Goal: Information Seeking & Learning: Check status

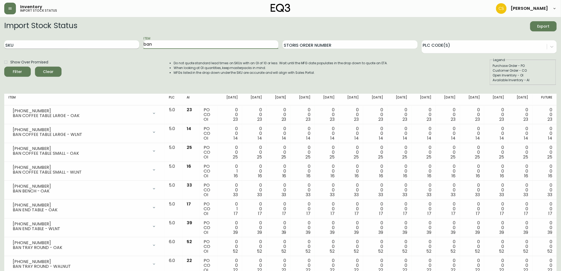
drag, startPoint x: 165, startPoint y: 46, endPoint x: 137, endPoint y: 46, distance: 27.9
click at [137, 46] on div "SKU Item ban Storis Order Number PLC Code(s)" at bounding box center [280, 44] width 553 height 17
click at [4, 67] on button "Filter" at bounding box center [17, 72] width 27 height 10
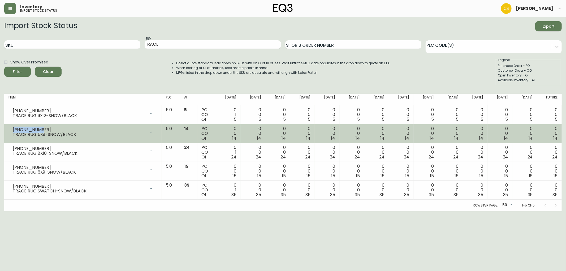
drag, startPoint x: 39, startPoint y: 127, endPoint x: 9, endPoint y: 127, distance: 30.0
click at [9, 127] on div "[PHONE_NUMBER] TRACE RUG 5X8-SNOW/BLACK" at bounding box center [82, 132] width 149 height 12
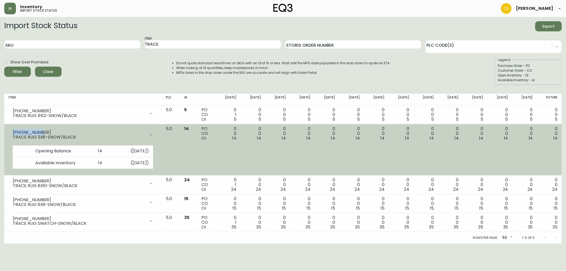
copy div "[PHONE_NUMBER]"
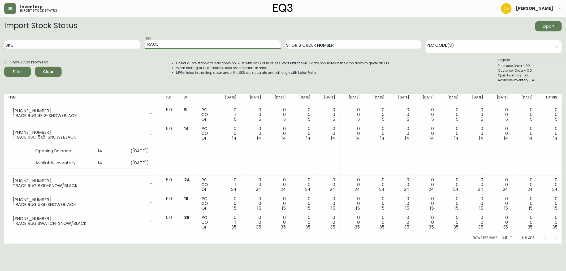
drag, startPoint x: 163, startPoint y: 45, endPoint x: 143, endPoint y: 44, distance: 19.9
click at [143, 44] on div "SKU Item TRACE Storis Order Number PLC Code(s)" at bounding box center [282, 44] width 557 height 17
click at [4, 67] on button "Filter" at bounding box center [17, 72] width 27 height 10
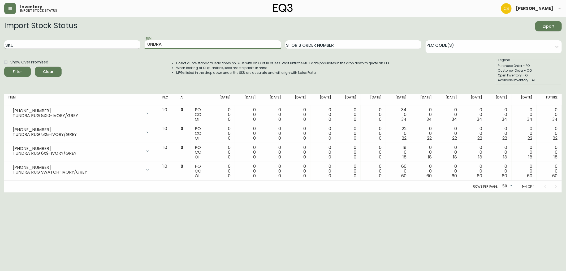
drag, startPoint x: 167, startPoint y: 45, endPoint x: 134, endPoint y: 45, distance: 32.9
click at [134, 45] on div "SKU Item TUNDRA Storis Order Number PLC Code(s)" at bounding box center [282, 44] width 557 height 17
click at [4, 67] on button "Filter" at bounding box center [17, 72] width 27 height 10
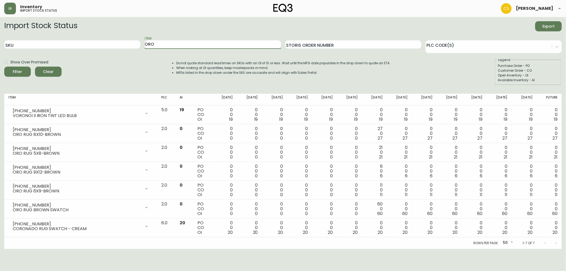
drag, startPoint x: 171, startPoint y: 45, endPoint x: 148, endPoint y: 45, distance: 23.4
click at [148, 45] on input "ORO" at bounding box center [213, 44] width 136 height 8
type input "O"
click at [4, 67] on button "Filter" at bounding box center [17, 72] width 27 height 10
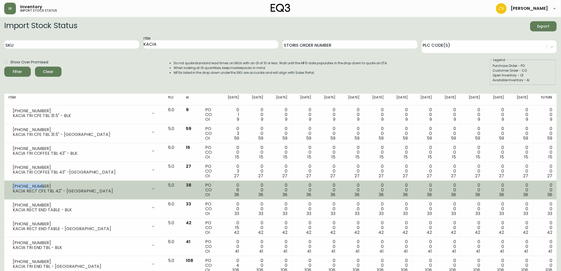
drag, startPoint x: 41, startPoint y: 184, endPoint x: 8, endPoint y: 184, distance: 32.4
click at [8, 184] on div "[PHONE_NUMBER] KACIA RECT CFE TBL 42" - [GEOGRAPHIC_DATA]" at bounding box center [83, 189] width 151 height 12
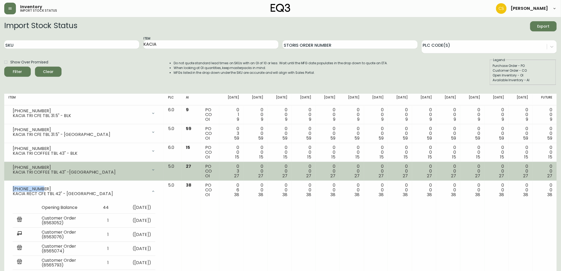
copy div "[PHONE_NUMBER]"
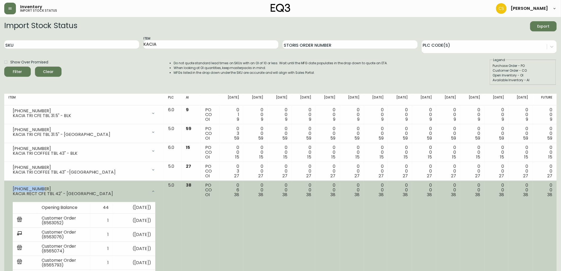
click at [28, 190] on div "[PHONE_NUMBER]" at bounding box center [80, 189] width 135 height 5
click at [159, 189] on div at bounding box center [153, 191] width 11 height 11
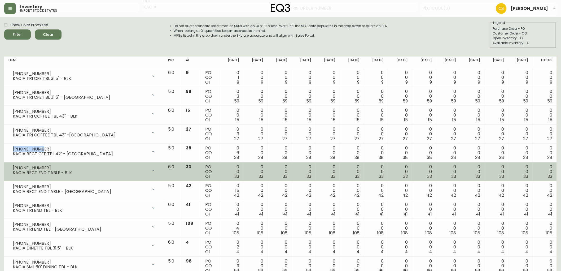
scroll to position [59, 0]
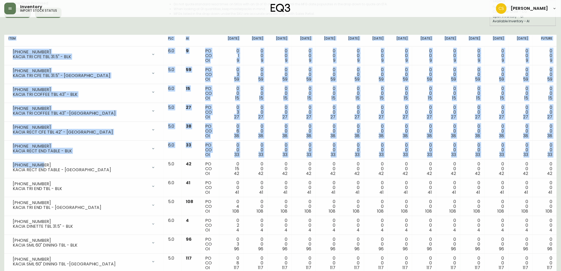
drag, startPoint x: 41, startPoint y: 165, endPoint x: 0, endPoint y: 163, distance: 40.6
click at [0, 163] on main "Import Stock Status Export SKU Item KACIA Storis Order Number PLC Code(s) Show …" at bounding box center [280, 234] width 561 height 552
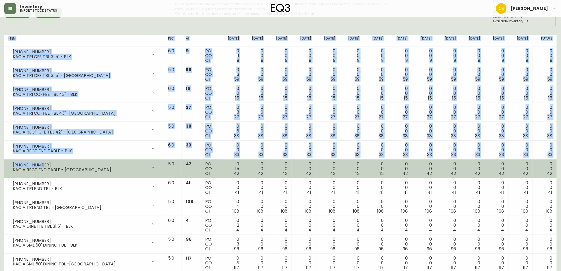
click at [29, 165] on div "[PHONE_NUMBER]" at bounding box center [80, 165] width 135 height 5
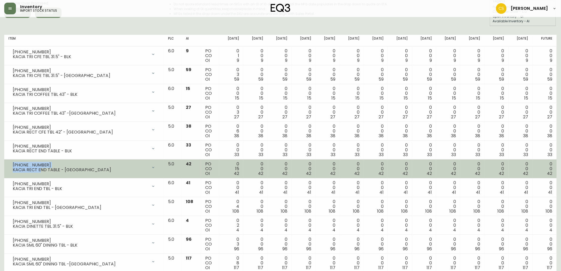
drag, startPoint x: 40, startPoint y: 166, endPoint x: 11, endPoint y: 165, distance: 29.2
click at [11, 165] on div "[PHONE_NUMBER] KACIA RECT END TABLE - [GEOGRAPHIC_DATA]" at bounding box center [83, 168] width 151 height 12
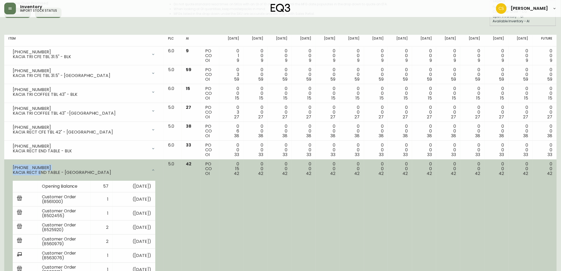
drag, startPoint x: 22, startPoint y: 165, endPoint x: 38, endPoint y: 165, distance: 15.9
click at [23, 165] on div "[PHONE_NUMBER]" at bounding box center [80, 167] width 135 height 5
click at [21, 165] on div "[PHONE_NUMBER]" at bounding box center [80, 167] width 135 height 5
drag, startPoint x: 12, startPoint y: 166, endPoint x: 33, endPoint y: 166, distance: 20.4
click at [32, 166] on div "[PHONE_NUMBER] KACIA RECT END TABLE - [GEOGRAPHIC_DATA]" at bounding box center [83, 170] width 151 height 17
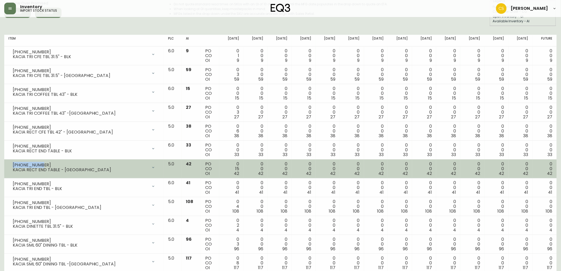
drag, startPoint x: 36, startPoint y: 165, endPoint x: 11, endPoint y: 164, distance: 25.0
click at [11, 164] on div "[PHONE_NUMBER] KACIA RECT END TABLE - [GEOGRAPHIC_DATA]" at bounding box center [83, 168] width 151 height 12
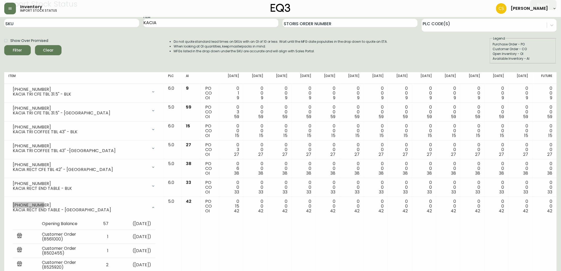
scroll to position [0, 0]
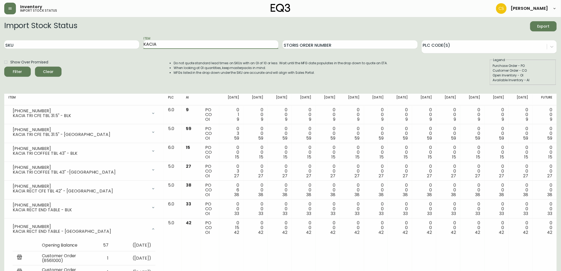
drag, startPoint x: 150, startPoint y: 46, endPoint x: 141, endPoint y: 46, distance: 9.6
click at [141, 46] on div "SKU Item KACIA Storis Order Number PLC Code(s)" at bounding box center [280, 44] width 553 height 17
type input "PLACE"
click at [4, 67] on button "Filter" at bounding box center [17, 72] width 27 height 10
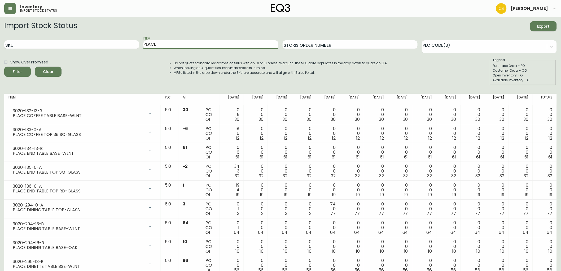
drag, startPoint x: 158, startPoint y: 41, endPoint x: 123, endPoint y: 38, distance: 35.1
click at [123, 38] on div "SKU Item PLACE Storis Order Number PLC Code(s)" at bounding box center [280, 44] width 553 height 17
click at [80, 48] on input "SKU" at bounding box center [71, 44] width 135 height 8
paste input "3020-132-13-B"
click at [4, 67] on button "Filter" at bounding box center [17, 72] width 27 height 10
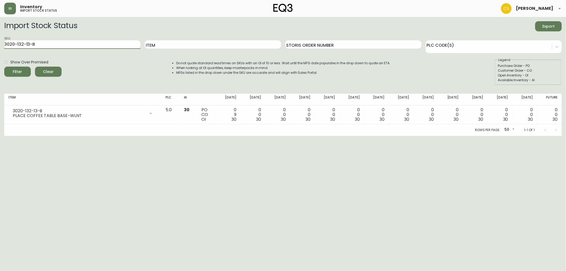
drag, startPoint x: 51, startPoint y: 45, endPoint x: 0, endPoint y: 42, distance: 50.8
click at [0, 42] on main "Import Stock Status Export SKU 3020-132-13-B Item Storis Order Number PLC Code(…" at bounding box center [283, 76] width 566 height 119
paste input "3-0-A"
click at [4, 67] on button "Filter" at bounding box center [17, 72] width 27 height 10
drag, startPoint x: 2, startPoint y: 43, endPoint x: 0, endPoint y: 39, distance: 3.9
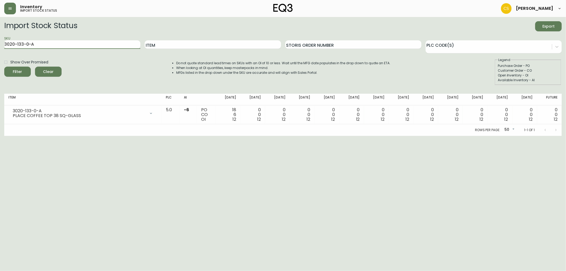
click at [0, 39] on main "Import Stock Status Export SKU 3020-133-0-A Item Storis Order Number PLC Code(s…" at bounding box center [283, 76] width 566 height 119
paste input "295"
click at [4, 67] on button "Filter" at bounding box center [17, 72] width 27 height 10
drag, startPoint x: 35, startPoint y: 46, endPoint x: 0, endPoint y: 45, distance: 34.8
click at [0, 45] on main "Import Stock Status Export SKU 3020-295-0-A Item Storis Order Number PLC Code(s…" at bounding box center [283, 76] width 566 height 119
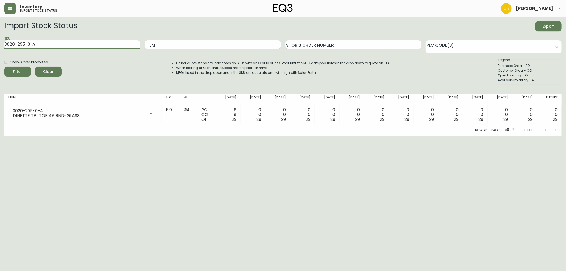
paste input "132-13-B"
type input "3020-132-13-B"
click at [4, 67] on button "Filter" at bounding box center [17, 72] width 27 height 10
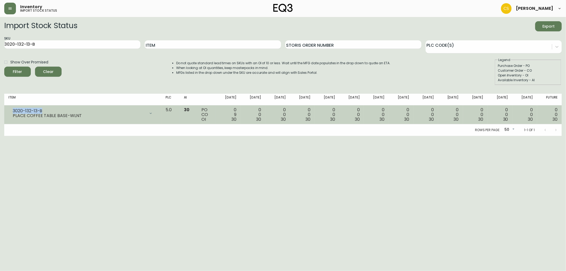
drag, startPoint x: 45, startPoint y: 110, endPoint x: 4, endPoint y: 109, distance: 40.3
click at [4, 109] on td "3020-132-13-B PLACE COFFEE TABLE BASE-WLNT Opening Balance 39 ( [DATE] ) Custom…" at bounding box center [82, 114] width 157 height 19
copy div "3020-132-13-B"
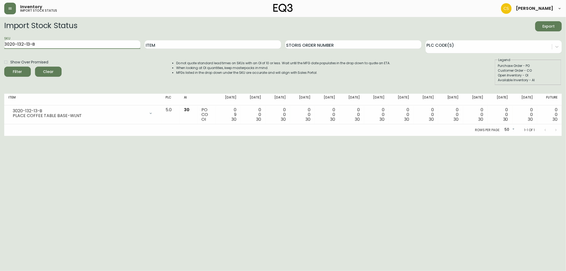
drag, startPoint x: 11, startPoint y: 43, endPoint x: 0, endPoint y: 42, distance: 10.6
click at [0, 42] on main "Import Stock Status Export SKU 3020-132-13-B Item Storis Order Number PLC Code(…" at bounding box center [283, 76] width 566 height 119
click at [154, 47] on input "Item" at bounding box center [213, 44] width 136 height 8
type input "NOMAD"
click at [4, 67] on button "Filter" at bounding box center [17, 72] width 27 height 10
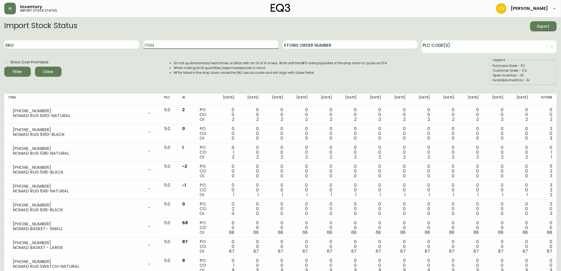
click at [160, 45] on input "Item" at bounding box center [211, 44] width 135 height 8
click at [4, 67] on button "Filter" at bounding box center [17, 72] width 27 height 10
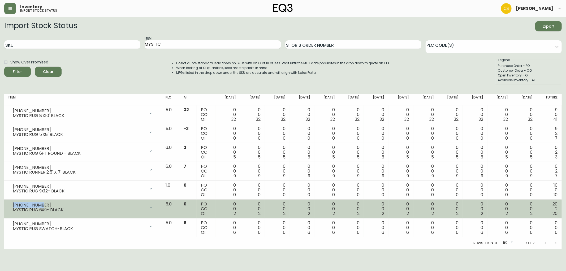
drag, startPoint x: 41, startPoint y: 204, endPoint x: 12, endPoint y: 203, distance: 28.4
click at [12, 203] on div "[PHONE_NUMBER] MYSTIC RUG 6X9- BLACK" at bounding box center [82, 208] width 149 height 12
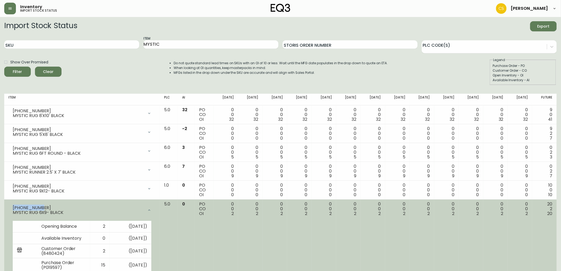
copy div "[PHONE_NUMBER]"
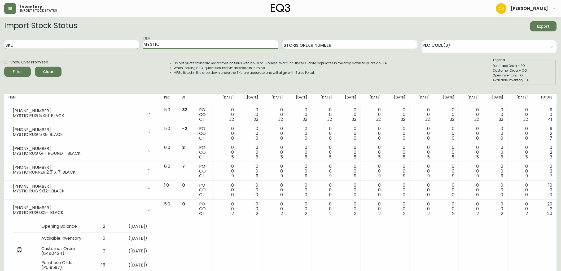
drag, startPoint x: 162, startPoint y: 47, endPoint x: 134, endPoint y: 44, distance: 28.3
click at [134, 44] on div "SKU Item MYSTIC Storis Order Number PLC Code(s)" at bounding box center [280, 44] width 553 height 17
click at [4, 67] on button "Filter" at bounding box center [17, 72] width 27 height 10
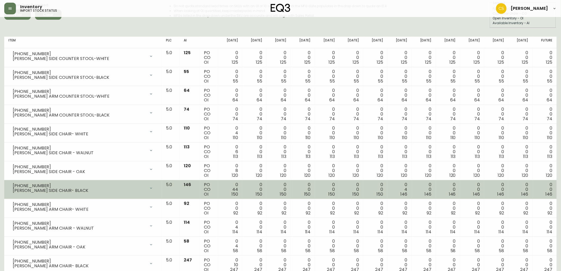
scroll to position [59, 0]
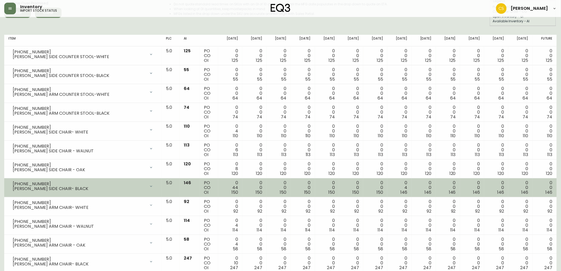
click at [37, 182] on div "[PHONE_NUMBER]" at bounding box center [79, 183] width 133 height 5
drag, startPoint x: 37, startPoint y: 182, endPoint x: 8, endPoint y: 183, distance: 28.9
click at [8, 183] on div "[PHONE_NUMBER] [PERSON_NAME] SIDE CHAIR- BLACK" at bounding box center [82, 186] width 149 height 12
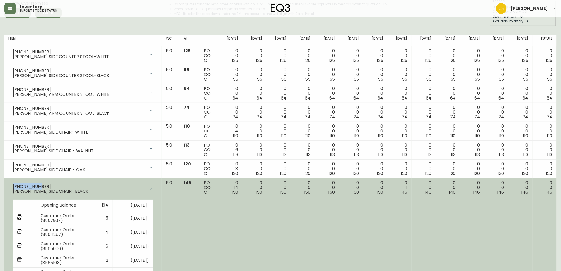
copy div "[PHONE_NUMBER]"
click at [153, 188] on icon at bounding box center [151, 189] width 4 height 4
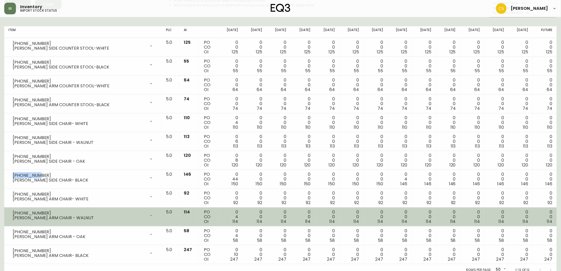
scroll to position [72, 0]
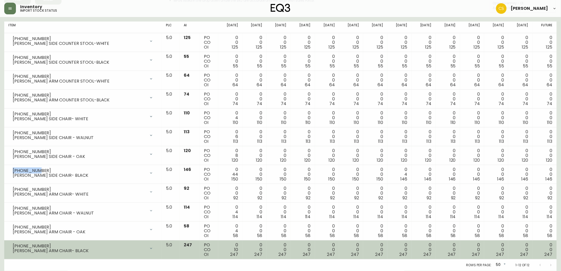
drag, startPoint x: 40, startPoint y: 243, endPoint x: 23, endPoint y: 244, distance: 17.3
click at [23, 244] on div "[PHONE_NUMBER] [PERSON_NAME] ARM CHAIR- BLACK" at bounding box center [82, 249] width 149 height 12
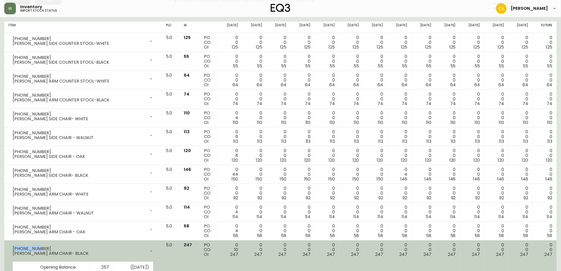
drag, startPoint x: 40, startPoint y: 247, endPoint x: 10, endPoint y: 247, distance: 30.0
click at [10, 247] on div "[PHONE_NUMBER] [PERSON_NAME] ARM CHAIR- BLACK" at bounding box center [82, 251] width 149 height 17
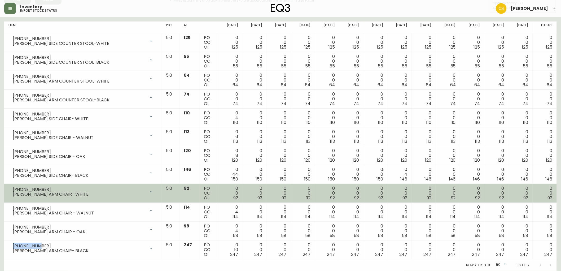
copy div "[PHONE_NUMBER]"
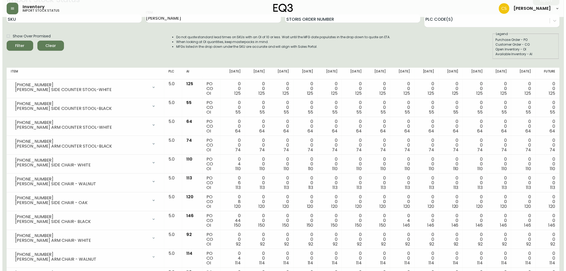
scroll to position [0, 0]
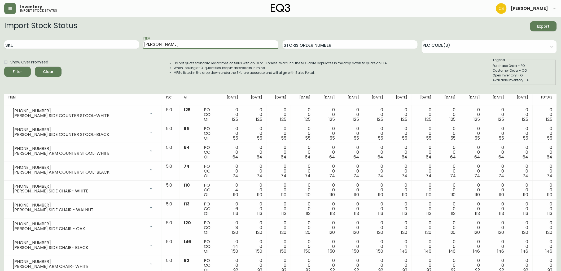
drag, startPoint x: 163, startPoint y: 44, endPoint x: 144, endPoint y: 42, distance: 19.0
click at [144, 42] on input "[PERSON_NAME]" at bounding box center [211, 44] width 135 height 8
click at [4, 67] on button "Filter" at bounding box center [17, 72] width 27 height 10
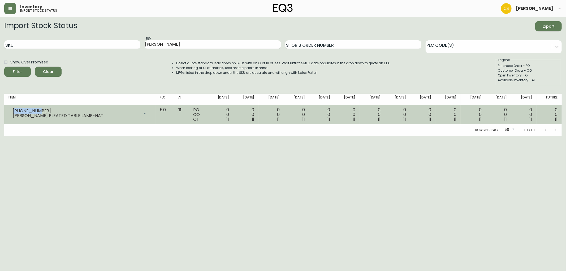
drag, startPoint x: 50, startPoint y: 111, endPoint x: 9, endPoint y: 111, distance: 41.1
click at [9, 111] on div "[PHONE_NUMBER] WINSTON PLEATED TABLE LAMP-NAT" at bounding box center [79, 113] width 143 height 12
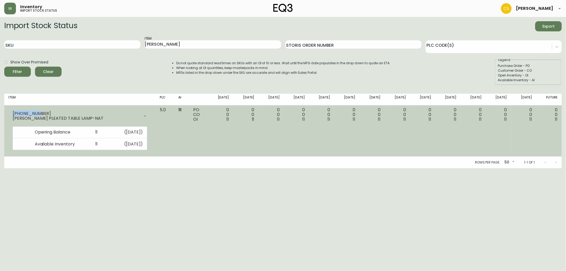
copy div "[PHONE_NUMBER]"
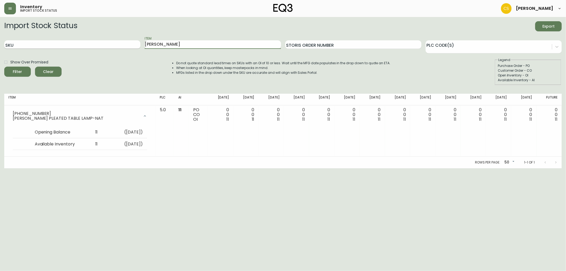
drag, startPoint x: 174, startPoint y: 47, endPoint x: 117, endPoint y: 46, distance: 57.3
click at [117, 46] on div "SKU Item [PERSON_NAME] Order Number PLC Code(s)" at bounding box center [282, 44] width 557 height 17
click at [4, 67] on button "Filter" at bounding box center [17, 72] width 27 height 10
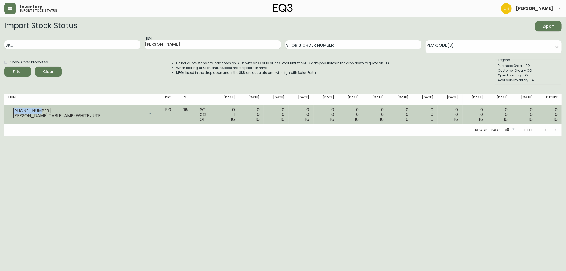
drag, startPoint x: 39, startPoint y: 110, endPoint x: 6, endPoint y: 110, distance: 32.4
click at [6, 110] on td "[PHONE_NUMBER] [PERSON_NAME] TABLE LAMP-WHITE JUTE Opening Balance 17 ( [DATE] …" at bounding box center [82, 114] width 157 height 19
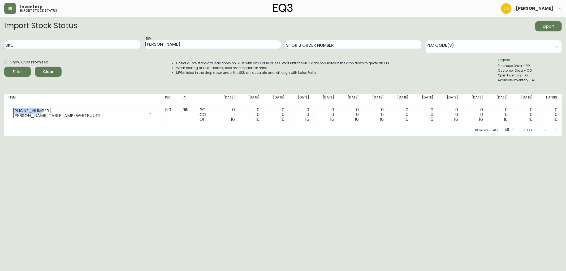
copy div "[PHONE_NUMBER]"
drag, startPoint x: 165, startPoint y: 46, endPoint x: 139, endPoint y: 46, distance: 25.2
click at [139, 46] on div "SKU Item [PERSON_NAME] Storis Order Number PLC Code(s)" at bounding box center [282, 44] width 557 height 17
click at [4, 67] on button "Filter" at bounding box center [17, 72] width 27 height 10
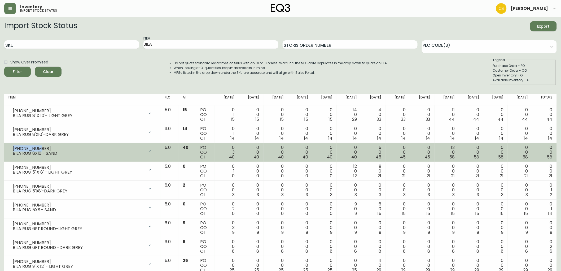
drag, startPoint x: 36, startPoint y: 149, endPoint x: 5, endPoint y: 149, distance: 31.3
click at [5, 149] on td "[PHONE_NUMBER] BILA RUG 8X10 - SAND Opening Balance 43 ( [DATE] ) Customer Orde…" at bounding box center [82, 152] width 156 height 19
copy div "[PHONE_NUMBER]"
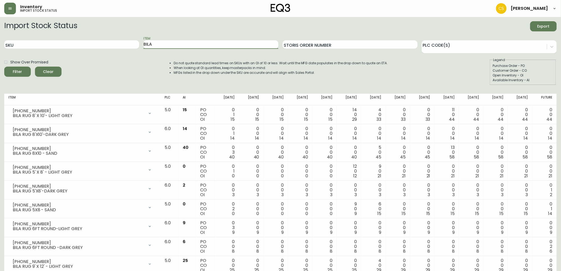
drag, startPoint x: 156, startPoint y: 48, endPoint x: 144, endPoint y: 46, distance: 12.0
click at [144, 46] on input "BILA" at bounding box center [211, 44] width 135 height 8
type input "TUNDRA"
click at [4, 67] on button "Filter" at bounding box center [17, 72] width 27 height 10
